Goal: Task Accomplishment & Management: Manage account settings

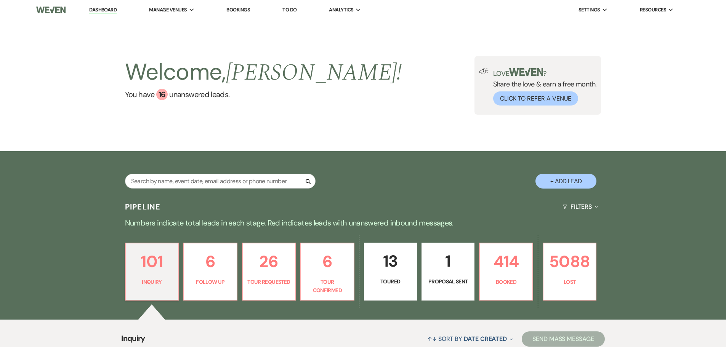
click at [0, 0] on link "[GEOGRAPHIC_DATA]" at bounding box center [0, 0] width 0 height 0
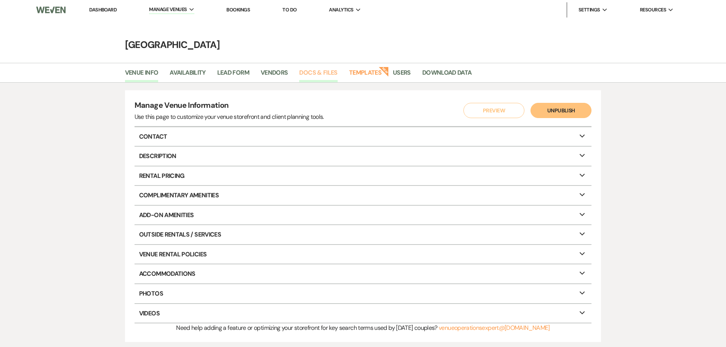
click at [312, 72] on link "Docs & Files" at bounding box center [318, 75] width 38 height 14
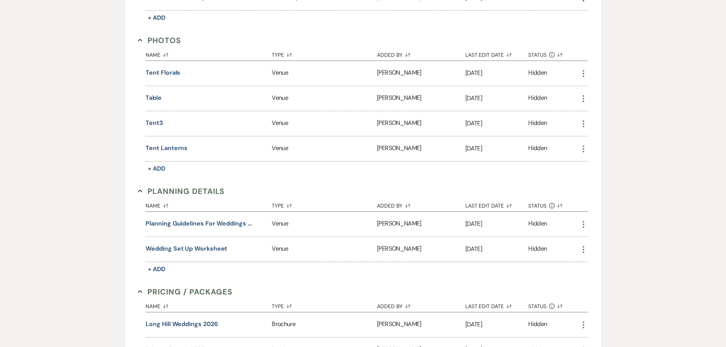
scroll to position [533, 0]
click at [199, 250] on button "Wedding Set up Worksheet" at bounding box center [187, 248] width 82 height 9
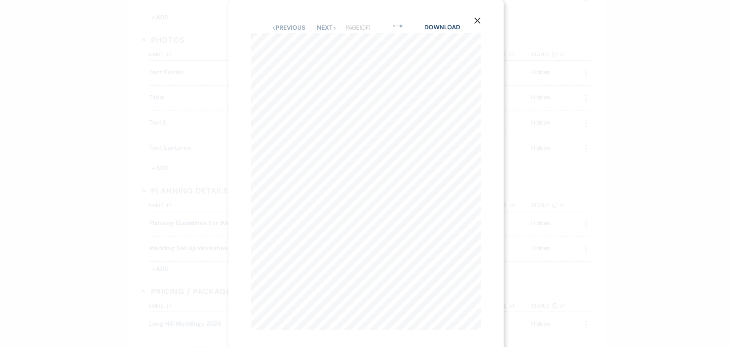
click at [103, 102] on div "X Previous Previous Next Next Page 1 of 1 - Zoom + Download WEDDING CEREMONY AN…" at bounding box center [366, 173] width 732 height 347
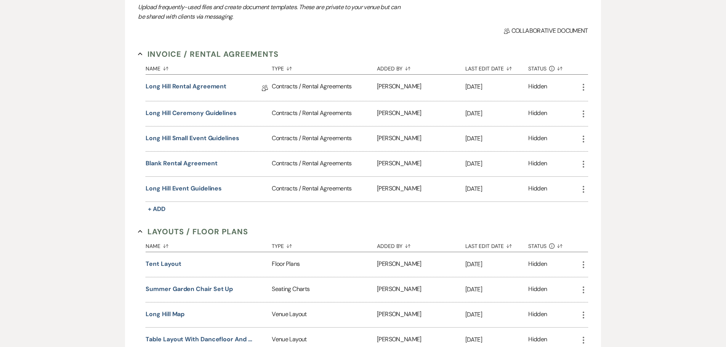
scroll to position [0, 0]
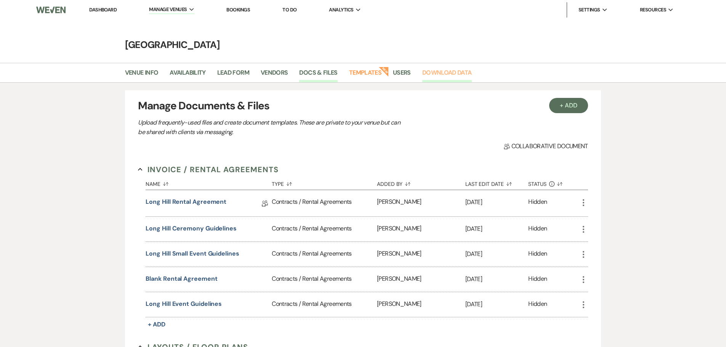
click at [433, 75] on link "Download Data" at bounding box center [447, 75] width 50 height 14
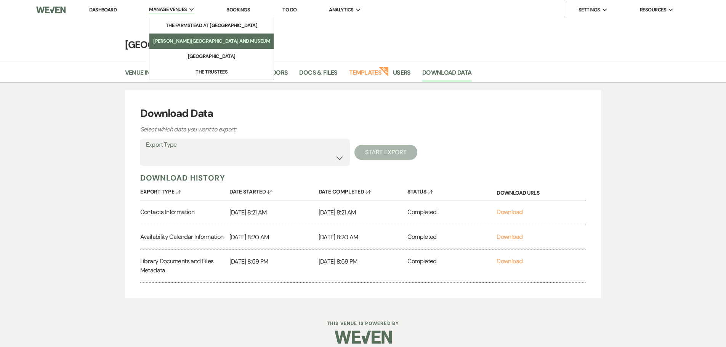
click at [187, 40] on li "[PERSON_NAME][GEOGRAPHIC_DATA] and Museum" at bounding box center [211, 41] width 117 height 8
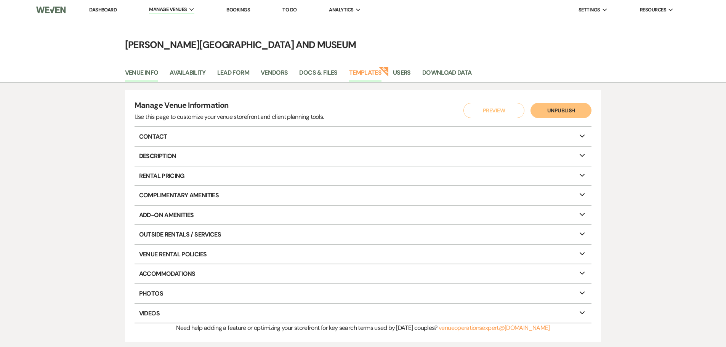
click at [358, 73] on link "Templates" at bounding box center [365, 75] width 32 height 14
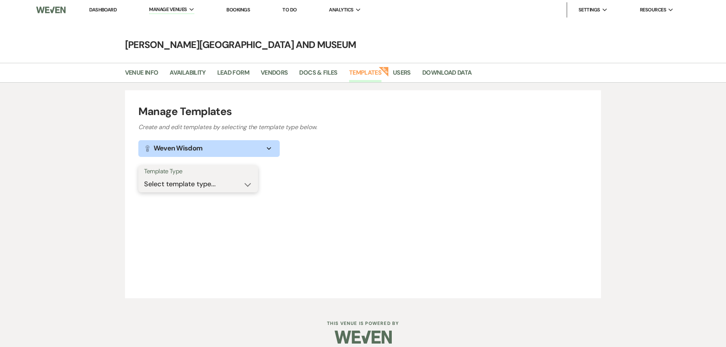
click at [250, 184] on select "Select template type... Task List Message Templates Payment Plan Inventory Item…" at bounding box center [198, 184] width 108 height 15
select select "Payment Plan"
click at [144, 177] on select "Select template type... Task List Message Templates Payment Plan Inventory Item…" at bounding box center [198, 184] width 108 height 15
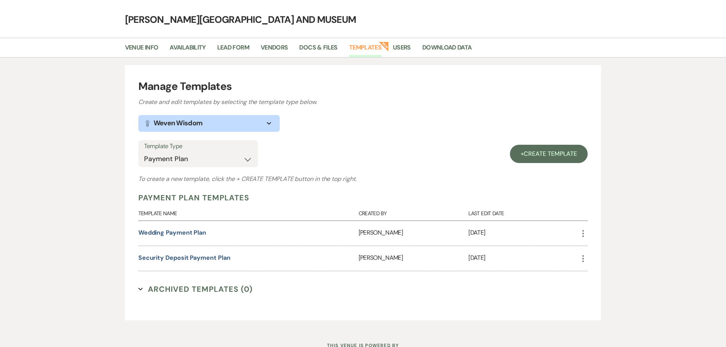
scroll to position [38, 0]
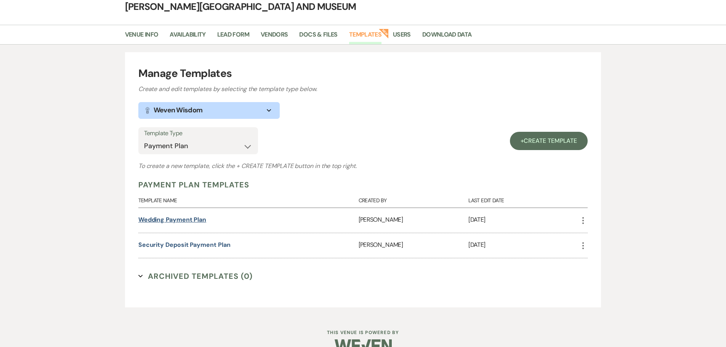
click at [186, 217] on link "Wedding Payment Plan" at bounding box center [172, 220] width 68 height 8
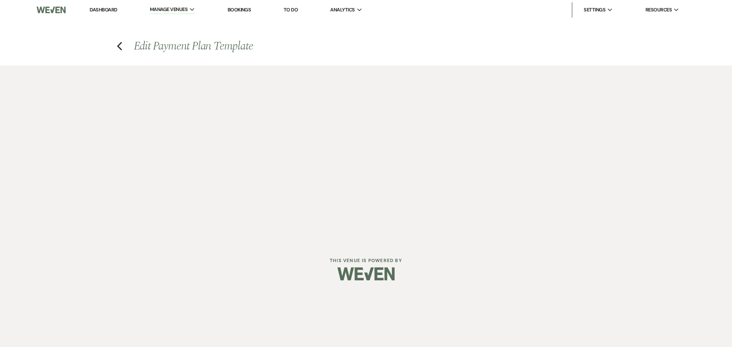
select select "flat"
select select "true"
select select "client"
select select "days"
select select "flat"
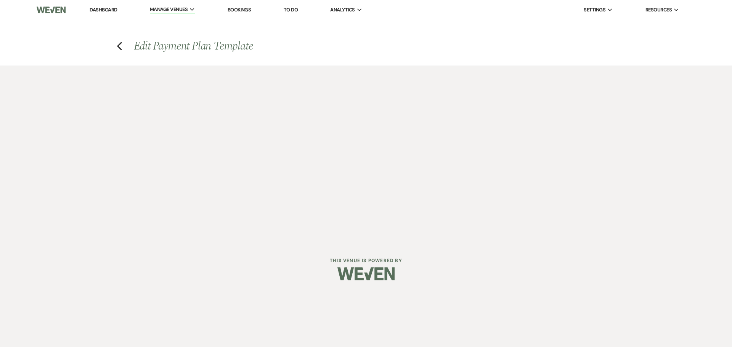
select select "true"
select select "client"
select select "weeks"
select select "client"
select select "weekly"
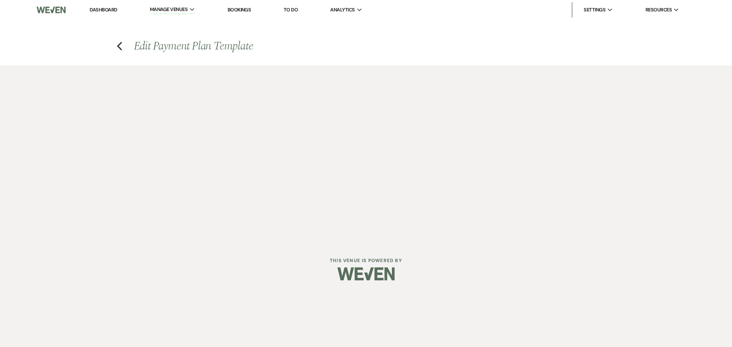
select select "days"
select select "afterDueDate"
select select "complete"
select select "flat"
select select "true"
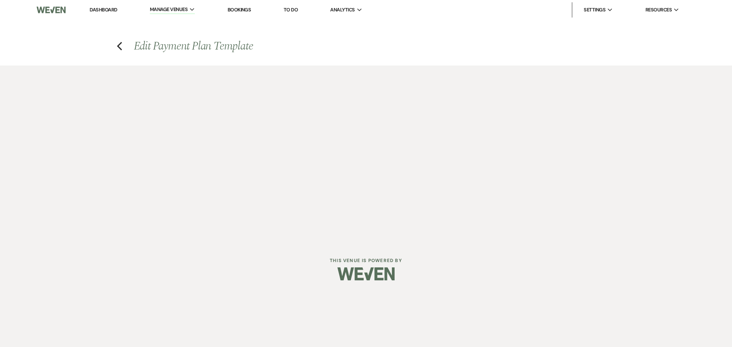
select select "client"
select select "weeks"
select select "client"
select select "weekly"
select select "days"
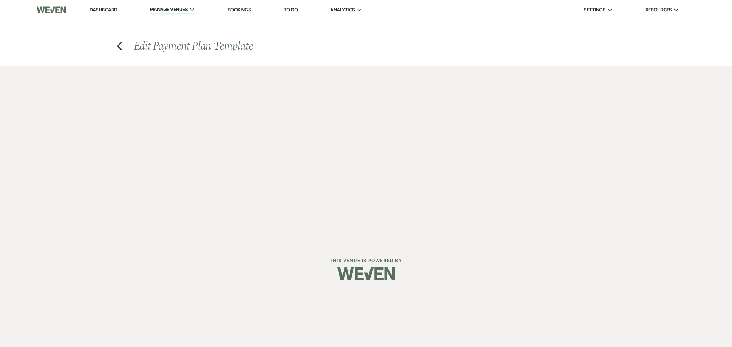
select select "afterDueDate"
select select "complete"
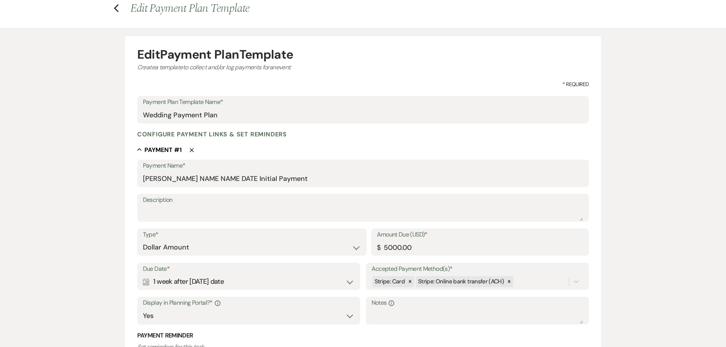
scroll to position [38, 0]
drag, startPoint x: 141, startPoint y: 176, endPoint x: 293, endPoint y: 178, distance: 152.4
click at [273, 178] on div "Payment Name* [PERSON_NAME] NAME NAME DATE Initial Payment" at bounding box center [363, 172] width 452 height 27
drag, startPoint x: 281, startPoint y: 178, endPoint x: 137, endPoint y: 172, distance: 144.1
click at [137, 172] on div "Payment Name* [PERSON_NAME] NAME NAME DATE Initial Payment" at bounding box center [363, 172] width 452 height 27
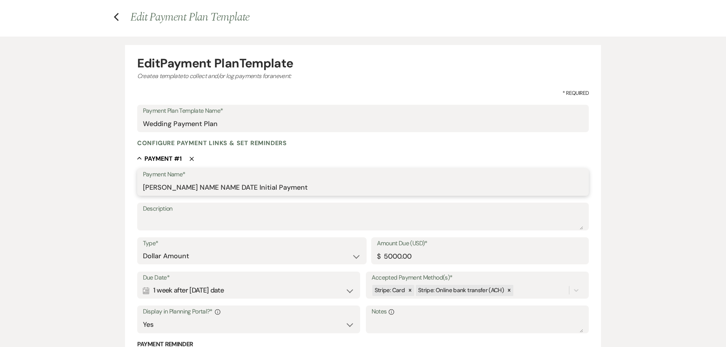
scroll to position [0, 0]
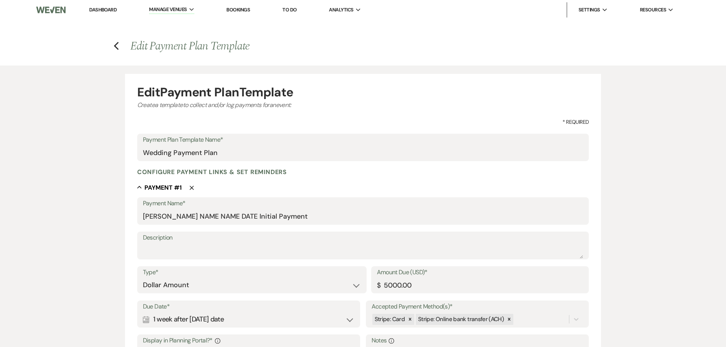
click at [112, 9] on link "Dashboard" at bounding box center [102, 9] width 27 height 6
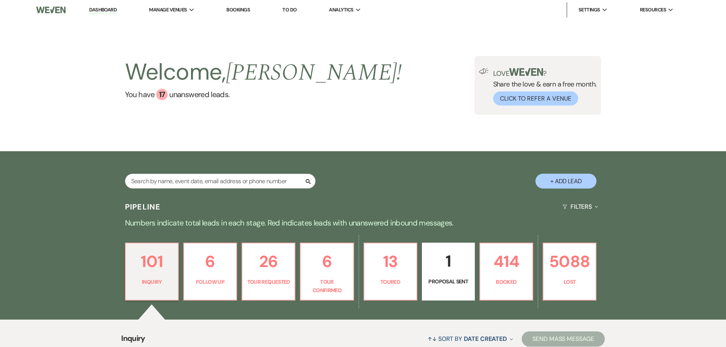
scroll to position [114, 0]
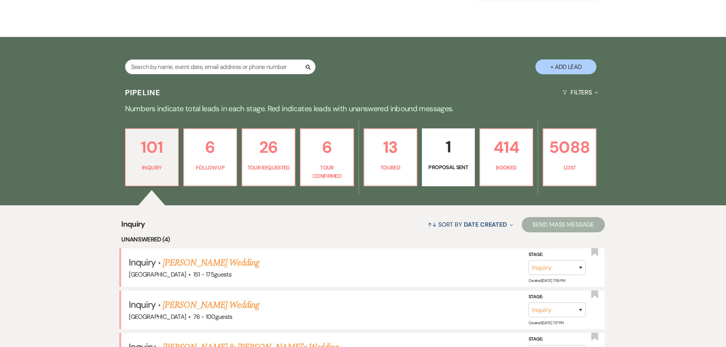
click at [450, 158] on p "1" at bounding box center [448, 147] width 43 height 26
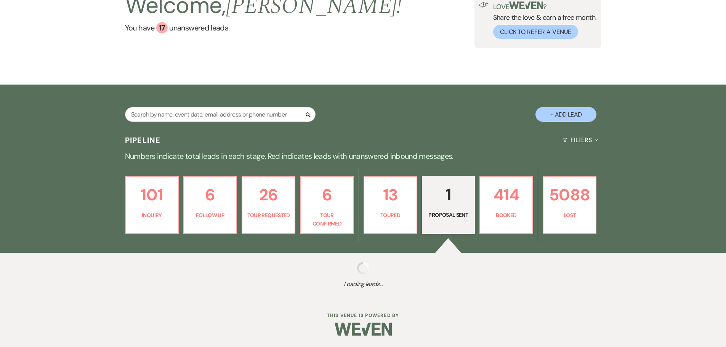
select select "6"
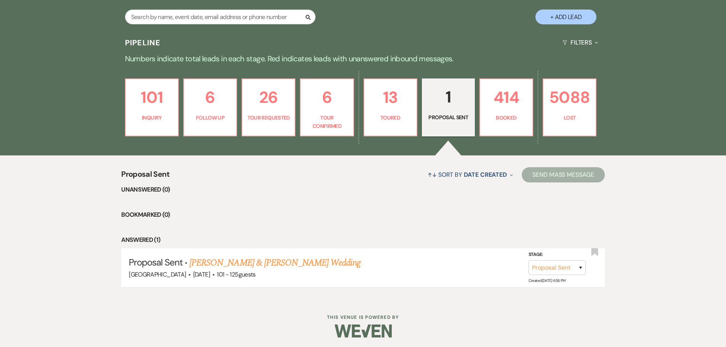
scroll to position [166, 0]
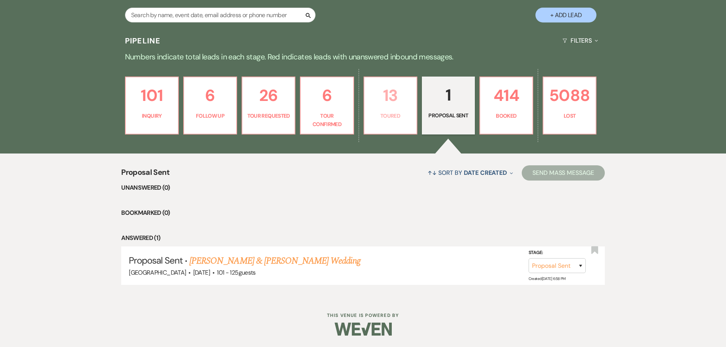
click at [389, 116] on p "Toured" at bounding box center [390, 116] width 43 height 8
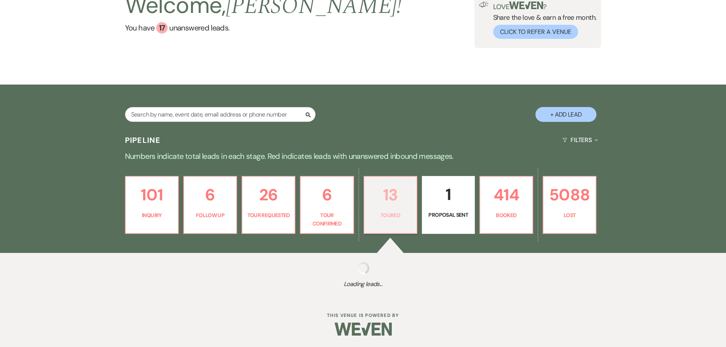
select select "5"
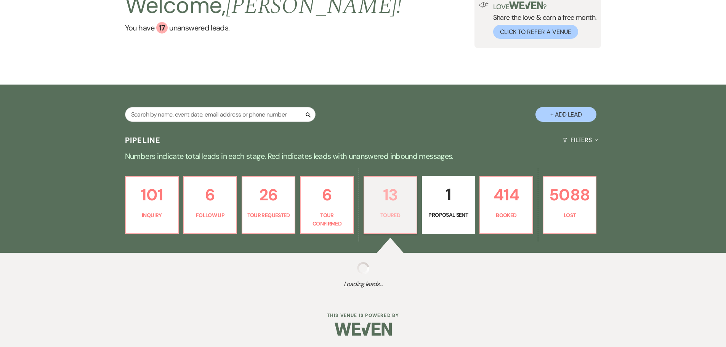
select select "5"
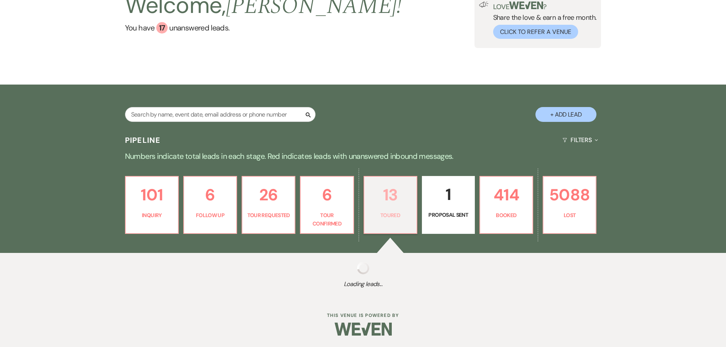
select select "5"
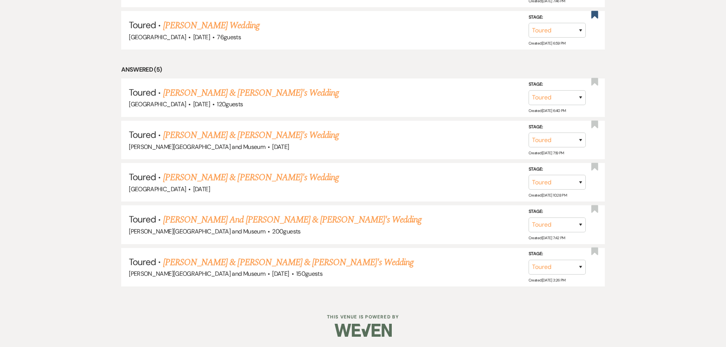
scroll to position [674, 0]
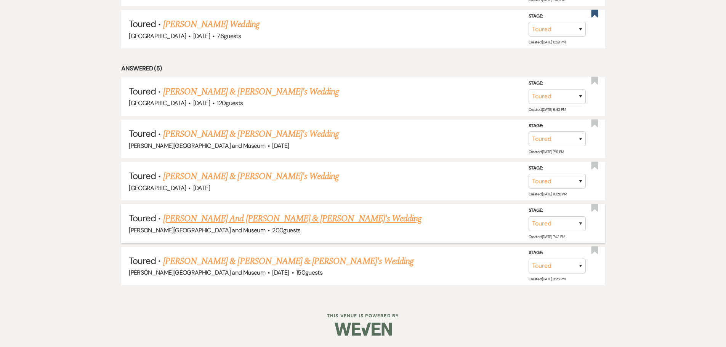
click at [202, 221] on link "[PERSON_NAME] And [PERSON_NAME] & [PERSON_NAME]'s Wedding" at bounding box center [292, 219] width 258 height 14
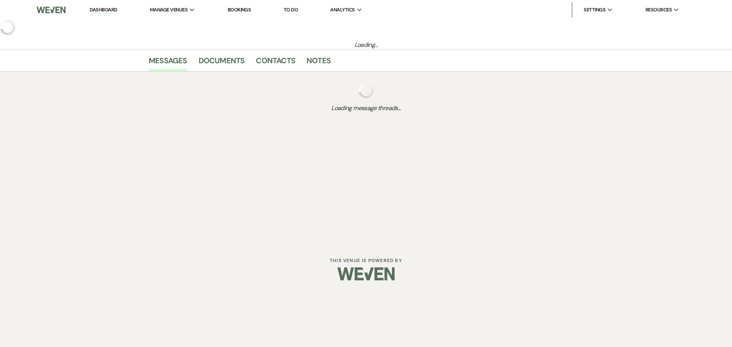
select select "5"
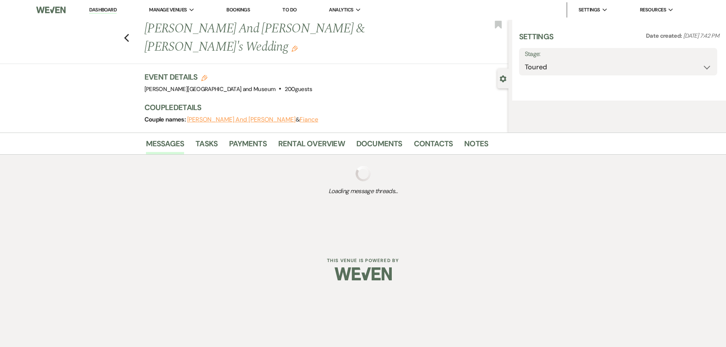
select select "5"
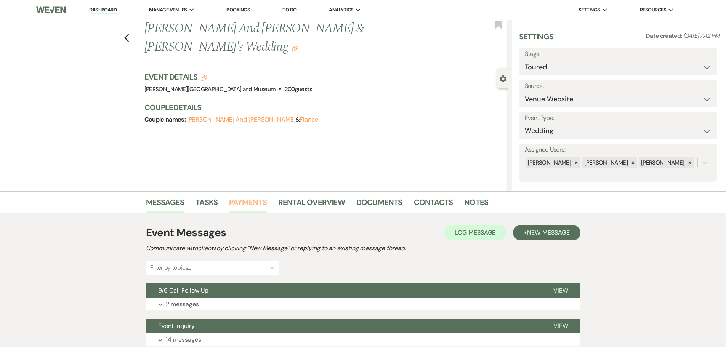
click at [256, 203] on link "Payments" at bounding box center [248, 204] width 38 height 17
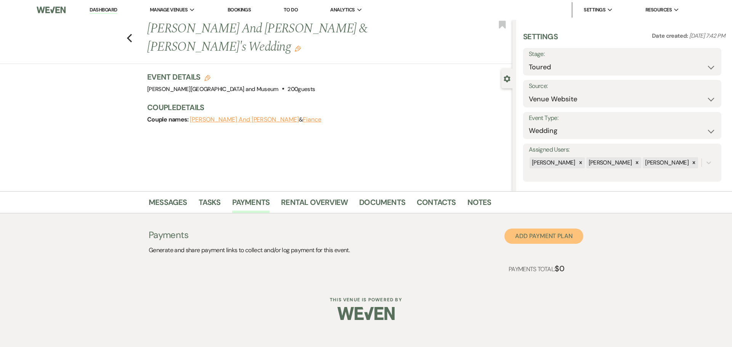
click at [530, 237] on button "Add Payment Plan" at bounding box center [543, 236] width 79 height 15
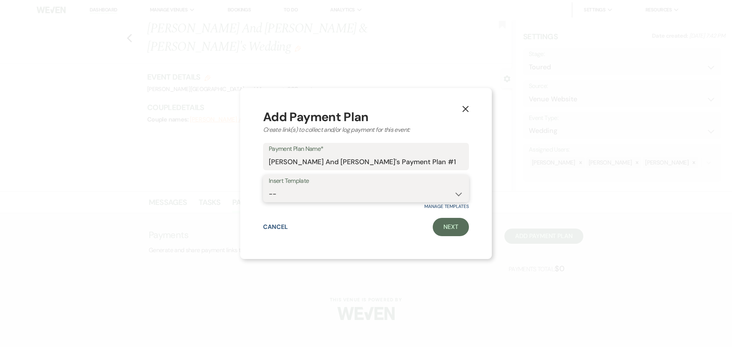
click at [458, 195] on select "-- Wedding Payment Plan Security Deposit Payment Plan" at bounding box center [366, 194] width 194 height 15
select select "283"
click at [269, 187] on select "-- Wedding Payment Plan Security Deposit Payment Plan" at bounding box center [366, 194] width 194 height 15
click at [447, 226] on link "Next" at bounding box center [450, 227] width 36 height 18
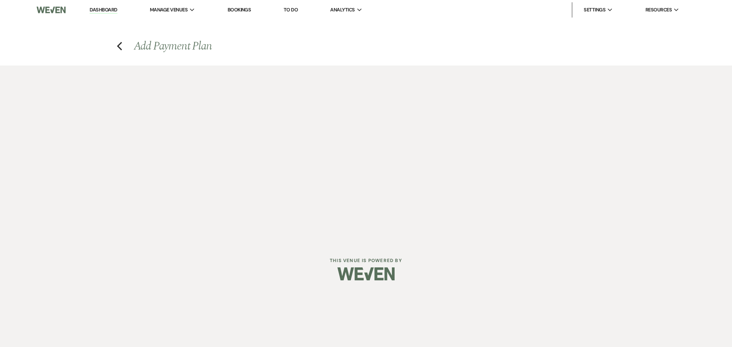
select select "2"
select select "flat"
select select "true"
select select "client"
select select "days"
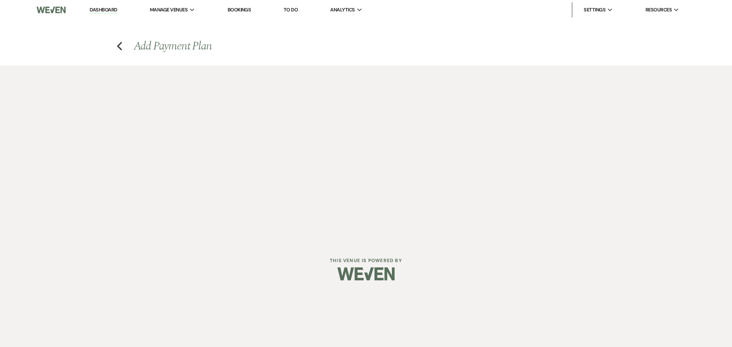
select select "2"
select select "flat"
select select "true"
select select "client"
select select "weeks"
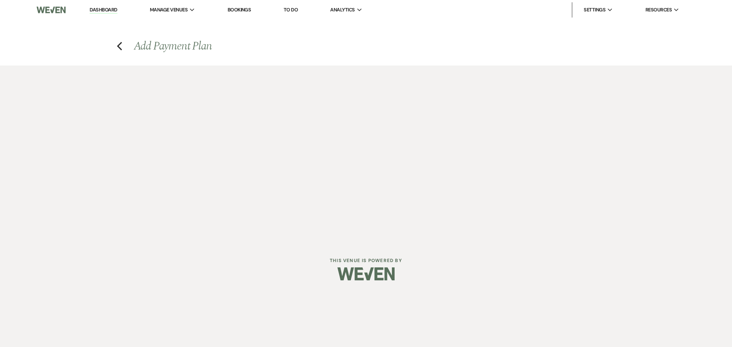
select select "client"
select select "weekly"
select select "days"
select select "afterDueDate"
select select "complete"
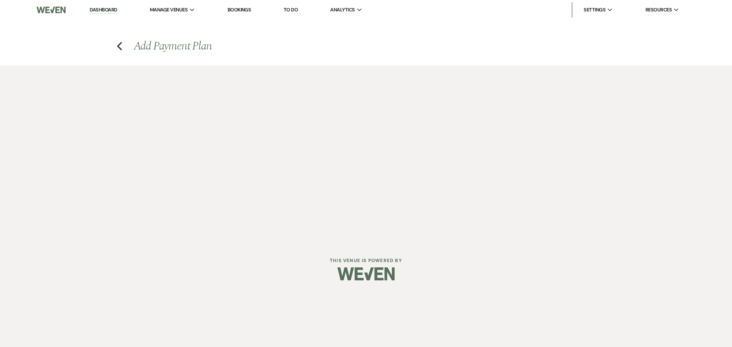
select select "2"
select select "flat"
select select "true"
select select "client"
select select "weeks"
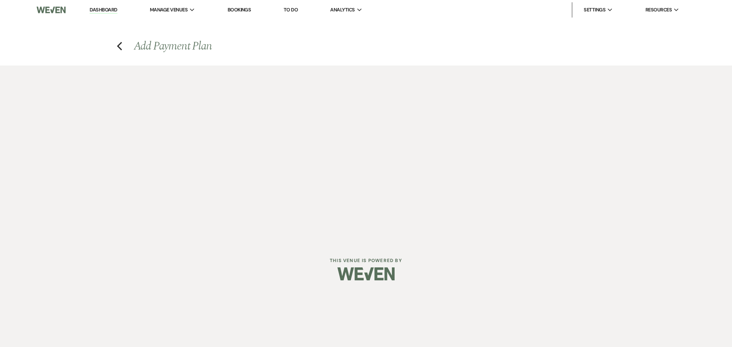
select select "client"
select select "weekly"
select select "days"
select select "afterDueDate"
select select "complete"
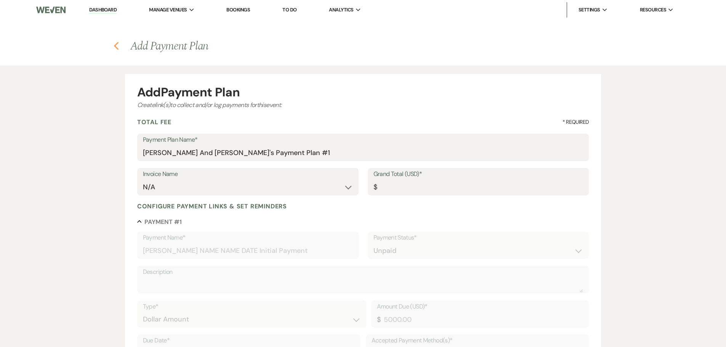
click at [116, 45] on use "button" at bounding box center [116, 46] width 5 height 8
select select "5"
